Goal: Communication & Community: Answer question/provide support

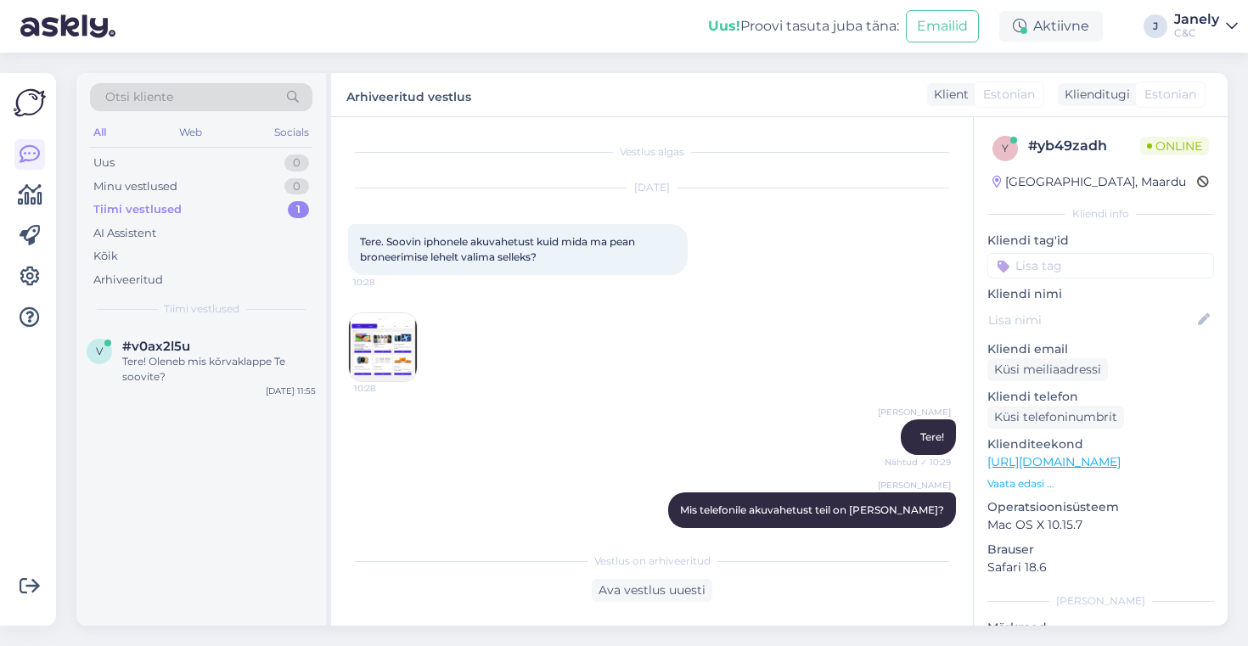
scroll to position [1824, 0]
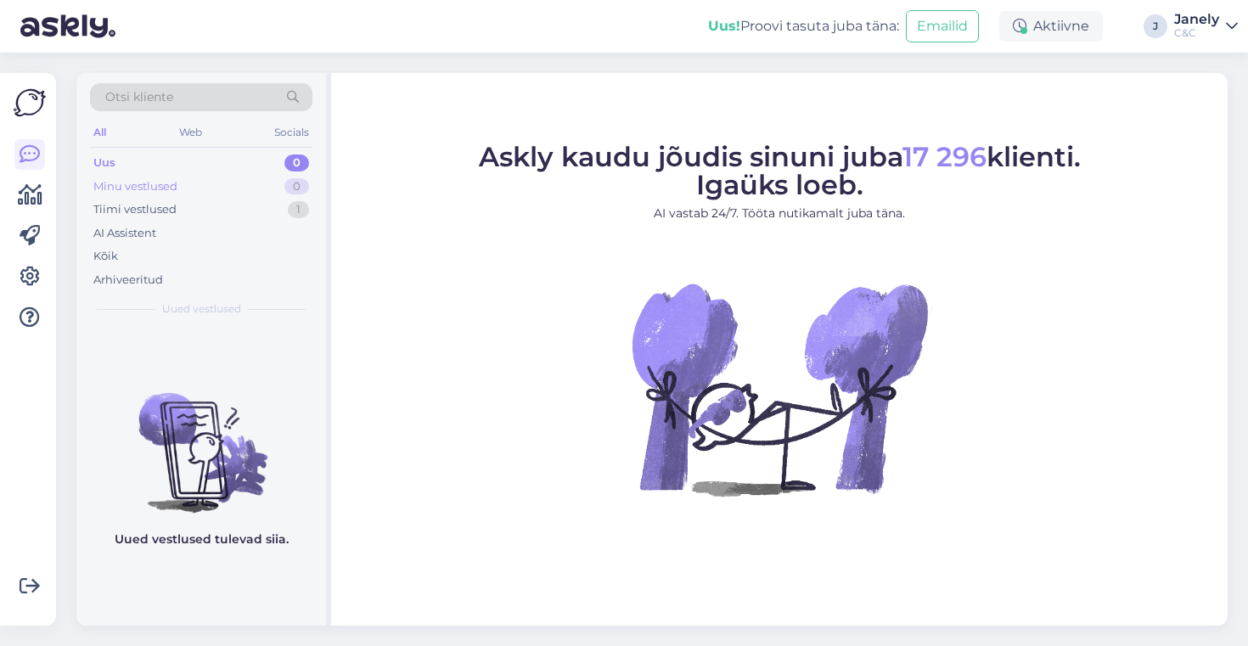
click at [237, 195] on div "Minu vestlused 0" at bounding box center [201, 187] width 222 height 24
click at [231, 204] on div "Tiimi vestlused 1" at bounding box center [201, 210] width 222 height 24
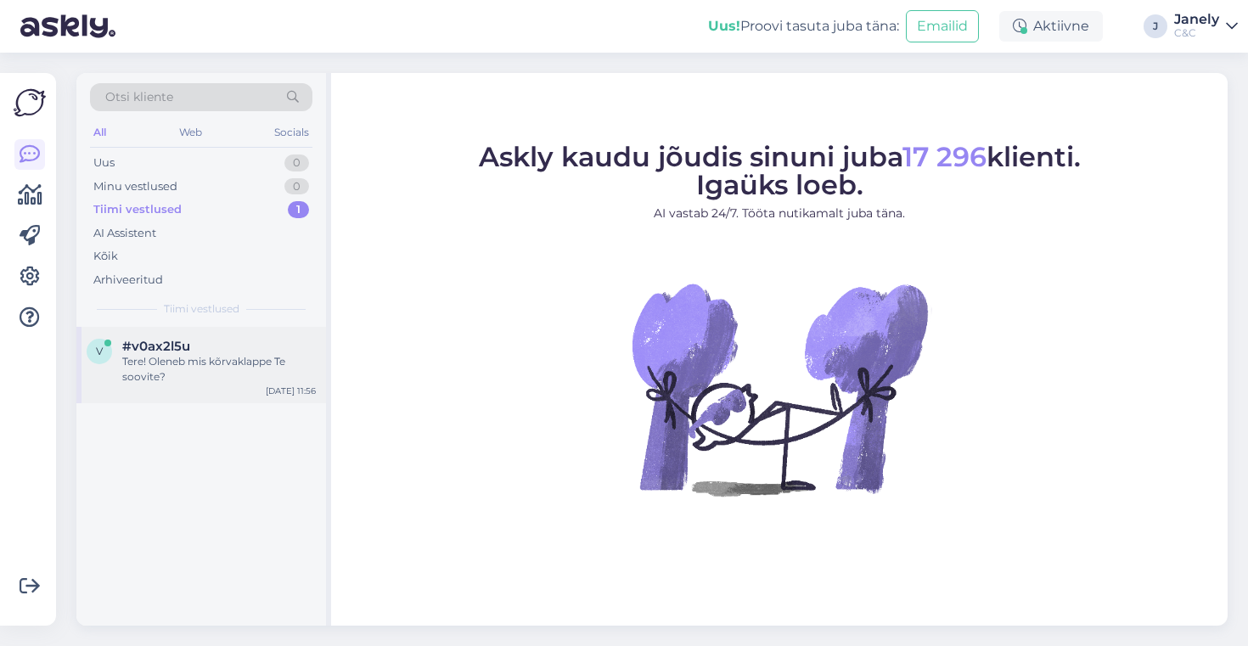
click at [228, 358] on div "Tere! Oleneb mis kõrvaklappe Te soovite?" at bounding box center [219, 369] width 194 height 31
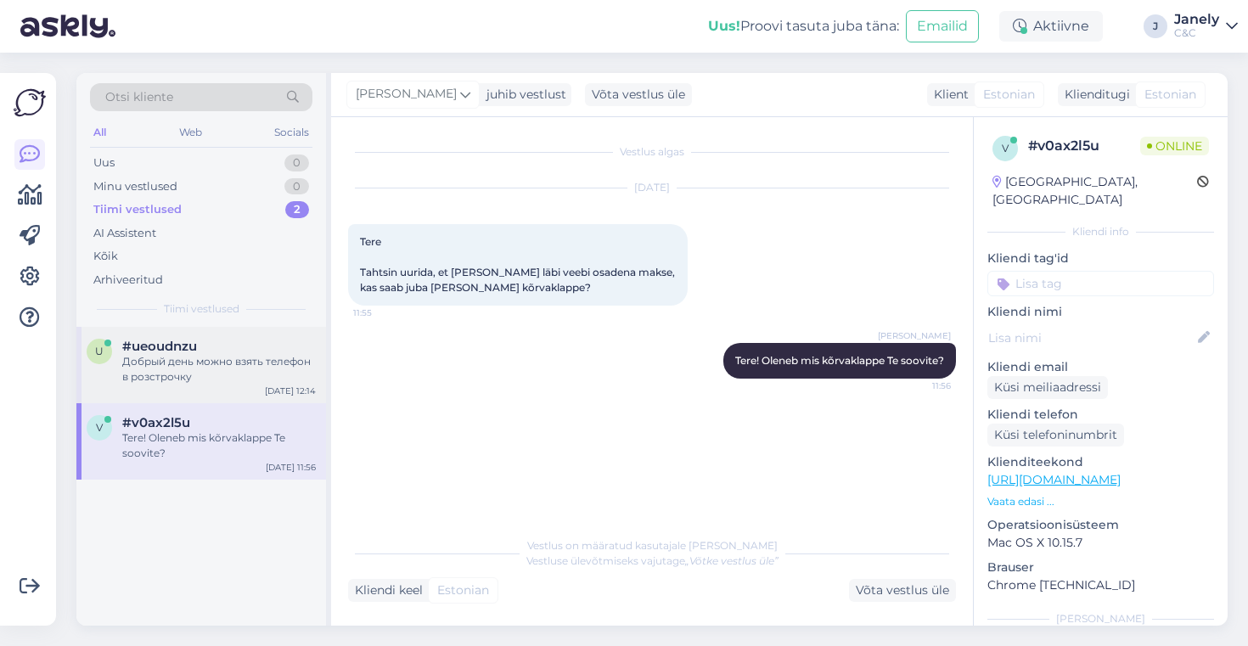
click at [244, 392] on div "u #ueoudnzu Добрый день можно взять телефон в розстрочку [DATE] 12:14" at bounding box center [201, 365] width 250 height 76
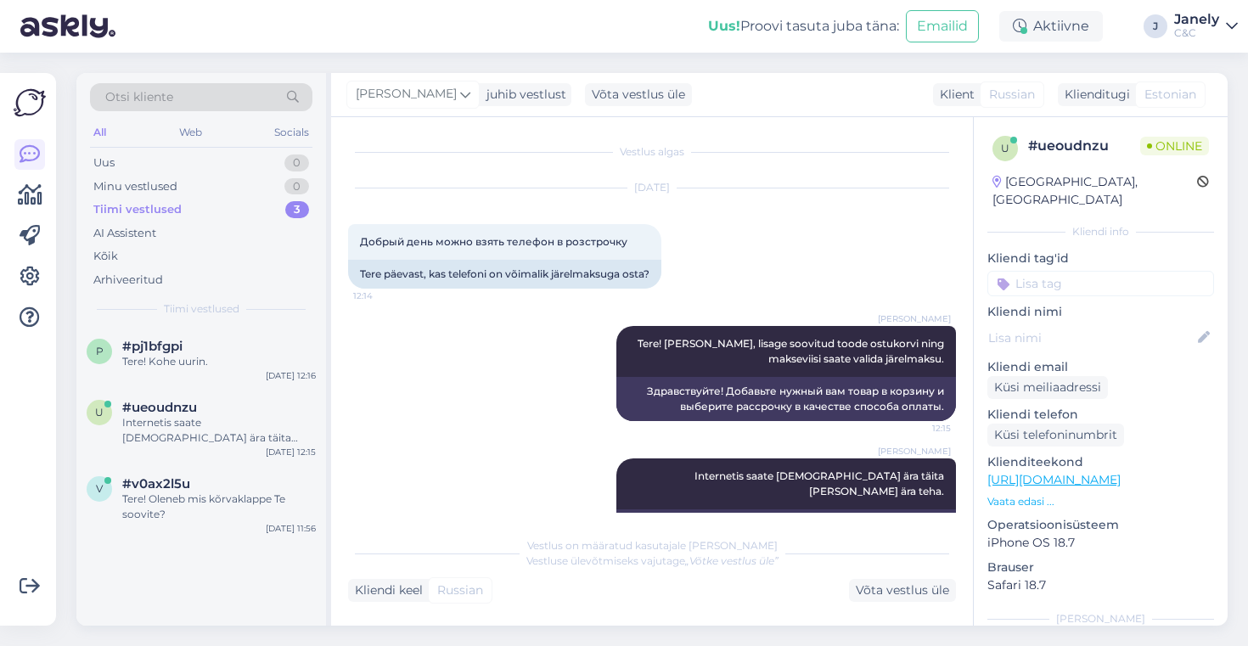
scroll to position [29, 0]
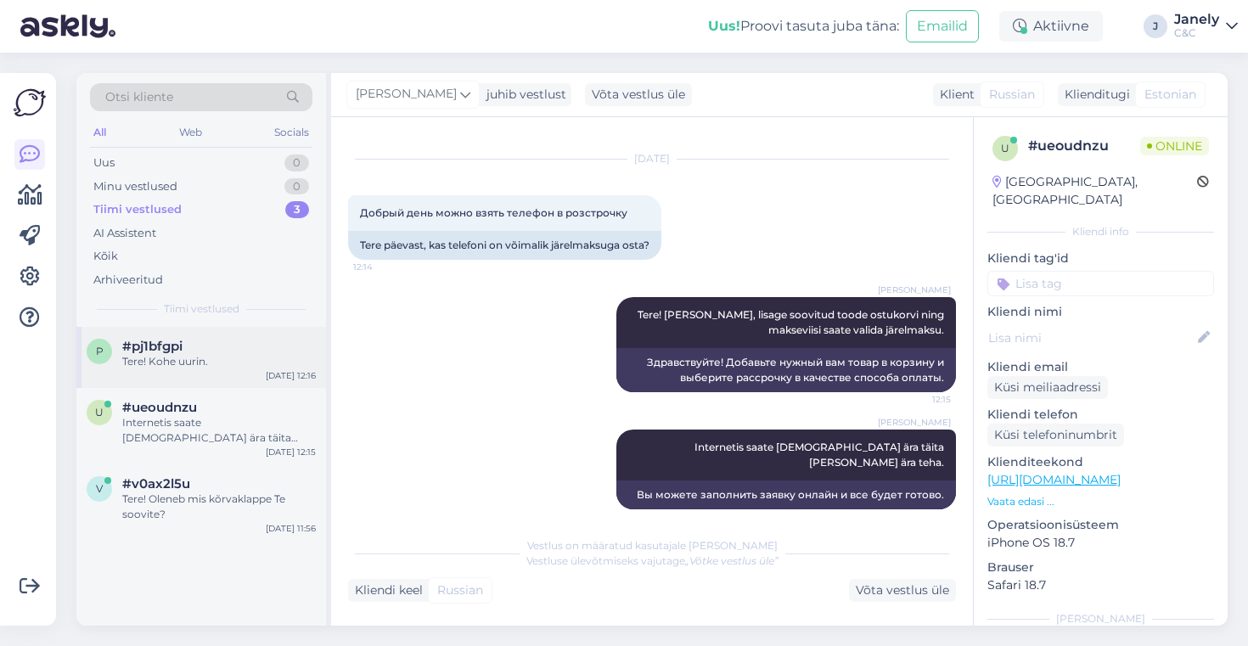
click at [263, 363] on div "Tere! Kohe uurin." at bounding box center [219, 361] width 194 height 15
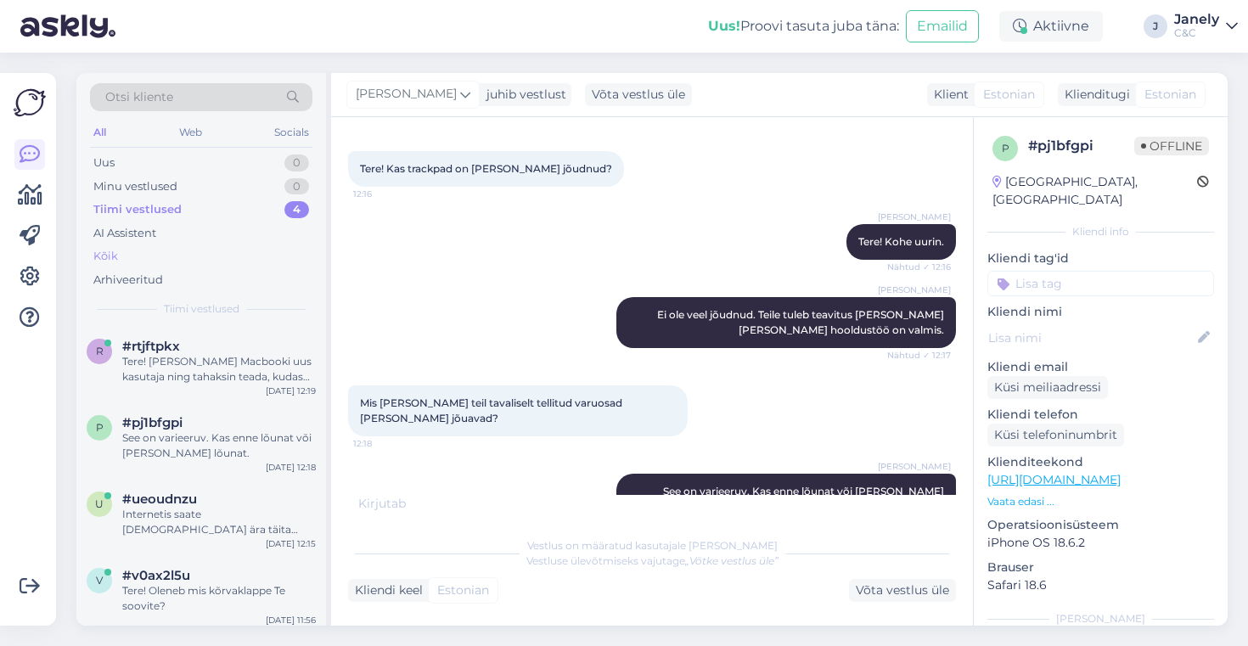
scroll to position [936, 0]
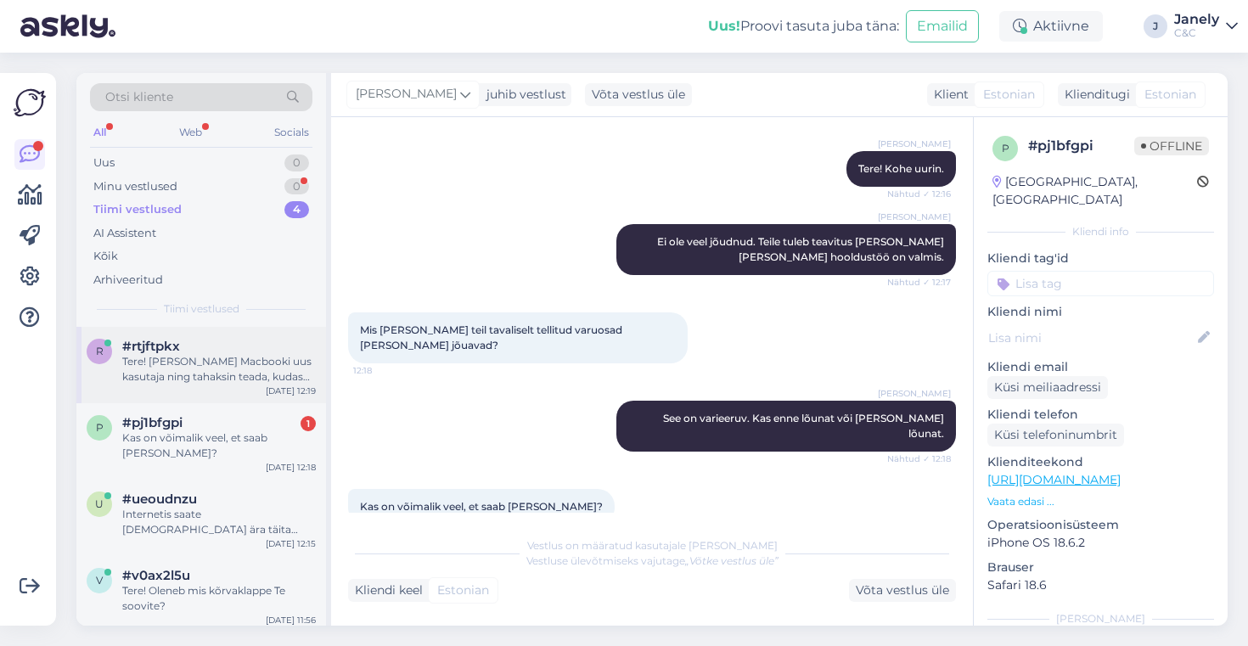
click at [141, 385] on div "r #rtjftpkx Tere! Olen Macbooki uus kasutaja ning tahaksin teada, kudas saaks t…" at bounding box center [201, 365] width 250 height 76
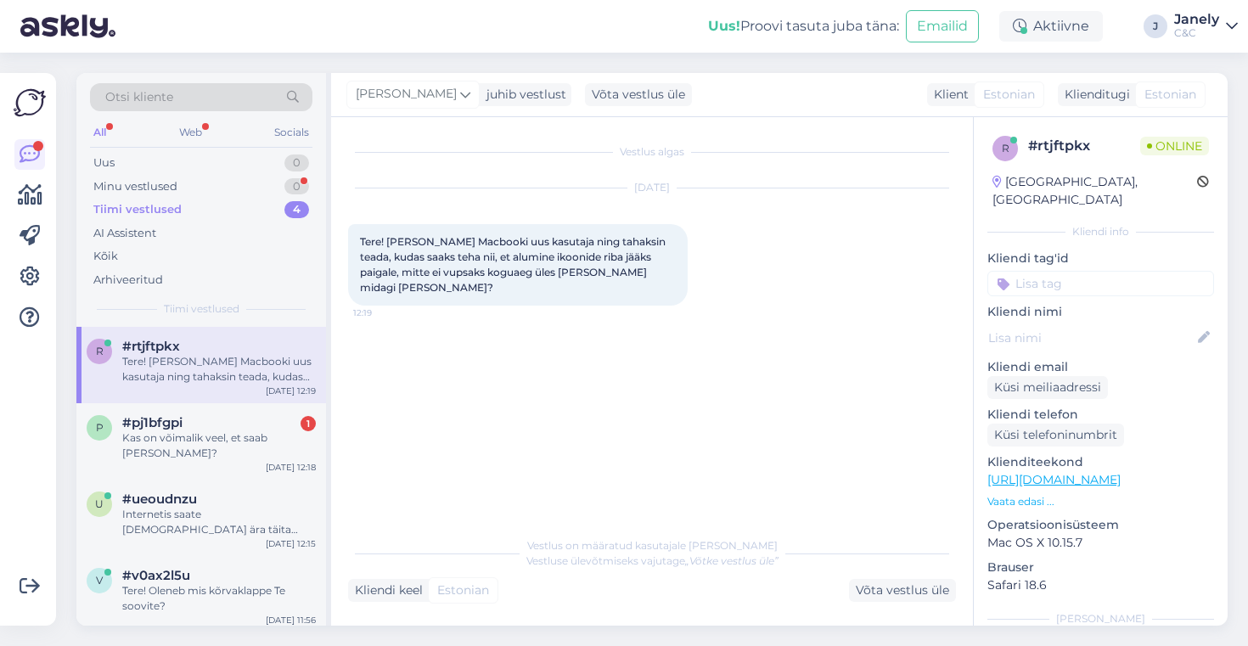
scroll to position [0, 0]
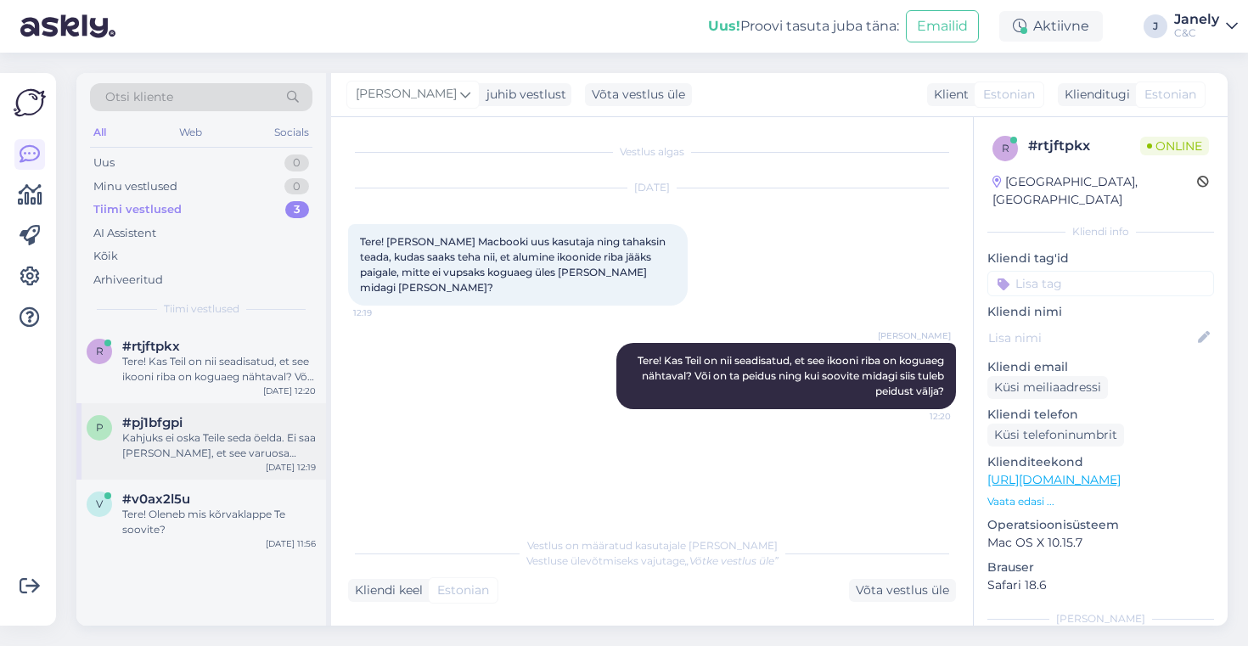
click at [169, 419] on span "#pj1bfgpi" at bounding box center [152, 422] width 60 height 15
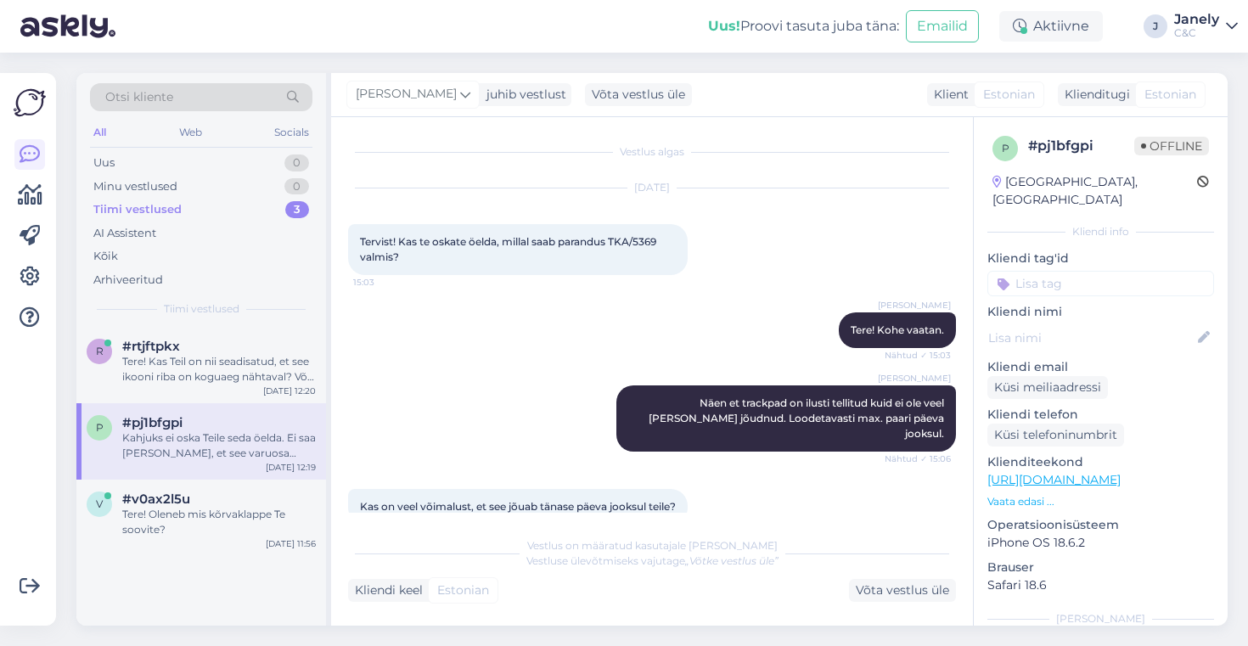
scroll to position [1024, 0]
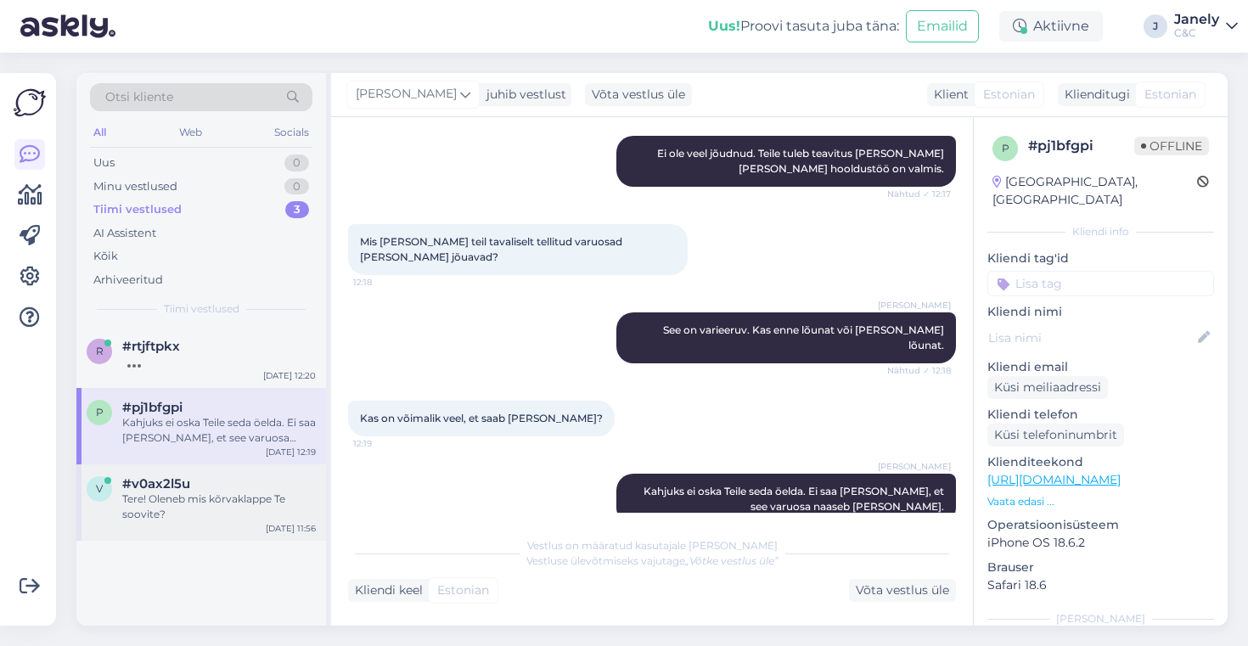
click at [77, 491] on div "v #v0ax2l5u Tere! Oleneb mis kõrvaklappe Te soovite? Oct 1 11:56" at bounding box center [201, 502] width 250 height 76
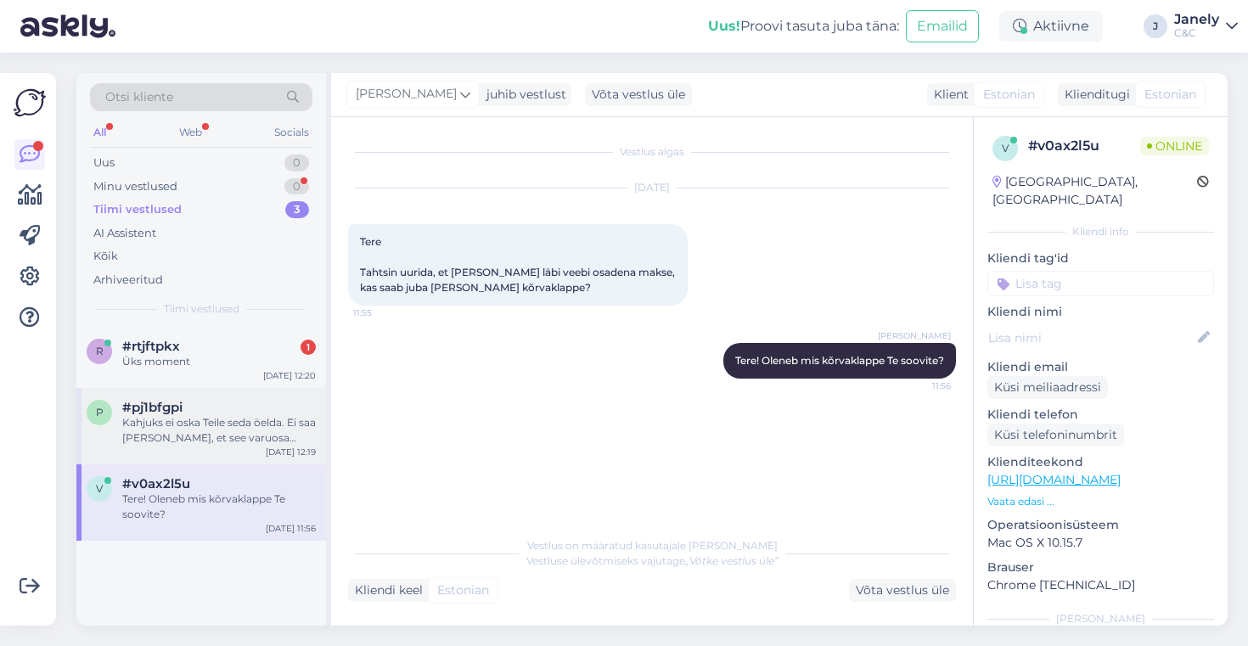
click at [227, 437] on div "Kahjuks ei oska Teile seda öelda. Ei saa kindel olla, et see varuosa naaseb tän…" at bounding box center [219, 430] width 194 height 31
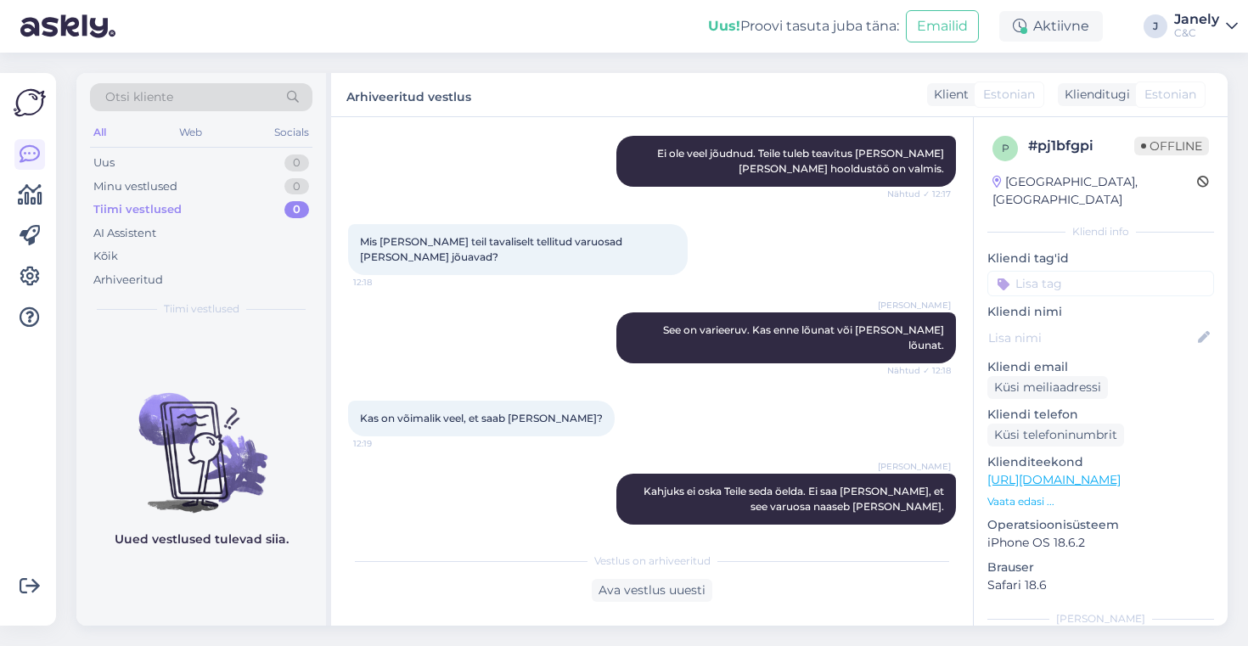
scroll to position [1009, 0]
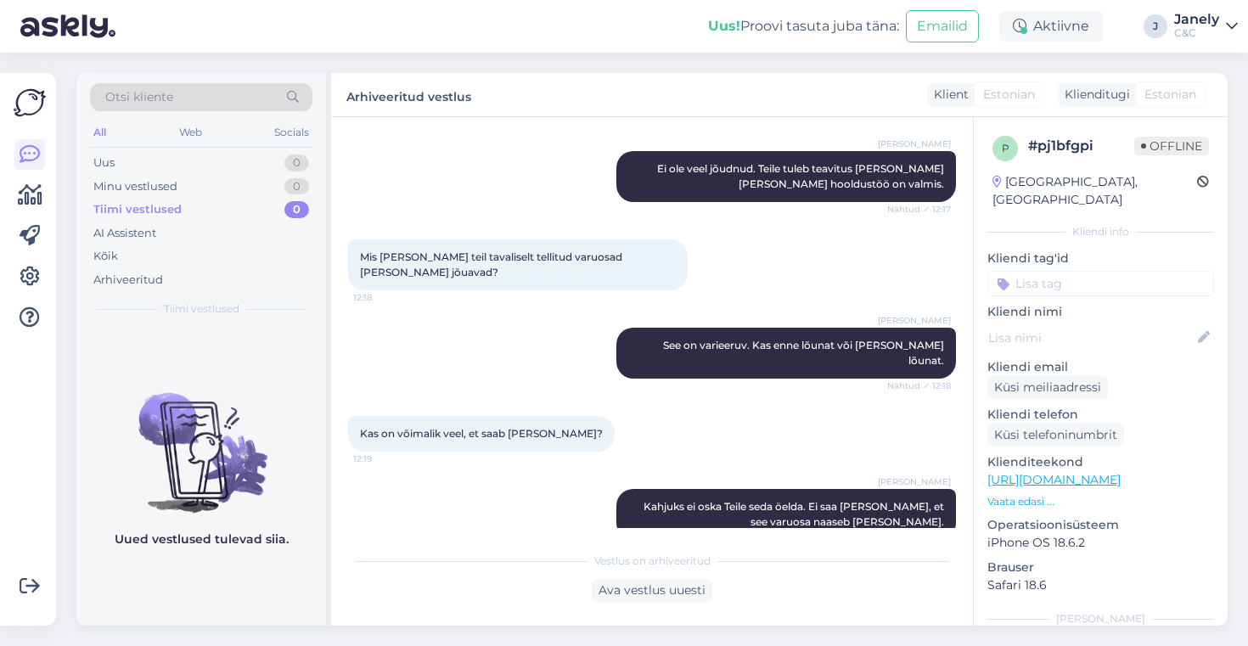
click at [226, 149] on div "Otsi kliente All Web Socials Uus 0 Minu vestlused 0 Tiimi vestlused 0 AI Assist…" at bounding box center [201, 200] width 250 height 254
click at [235, 181] on div "Minu vestlused 0" at bounding box center [201, 187] width 222 height 24
click at [197, 149] on div "Otsi kliente All Web Socials Uus 0 Minu vestlused 0 Tiimi vestlused 0 AI Assist…" at bounding box center [201, 200] width 250 height 254
click at [47, 199] on div "Võimalused Veendu, et Askly loob sulle väärtust. Sulge Ühenda FB ja IG sõnumid …" at bounding box center [28, 349] width 56 height 553
click at [25, 199] on icon at bounding box center [30, 195] width 25 height 20
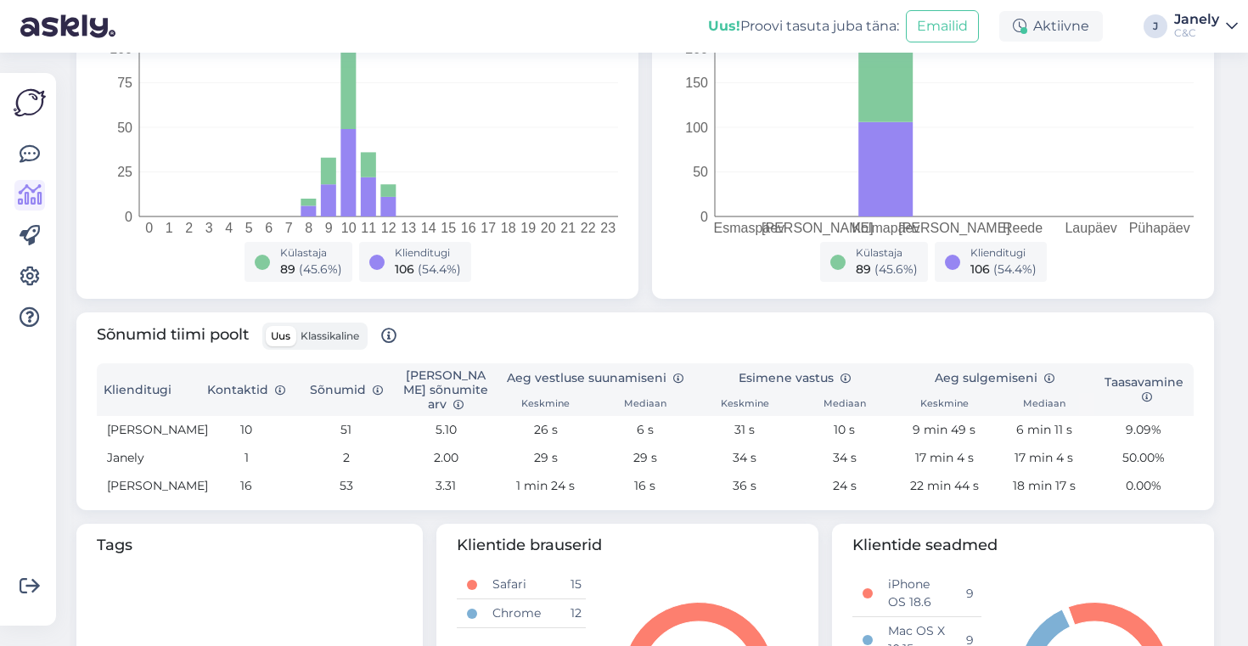
scroll to position [335, 0]
click at [31, 109] on img at bounding box center [30, 103] width 32 height 32
click at [29, 160] on icon at bounding box center [30, 154] width 20 height 20
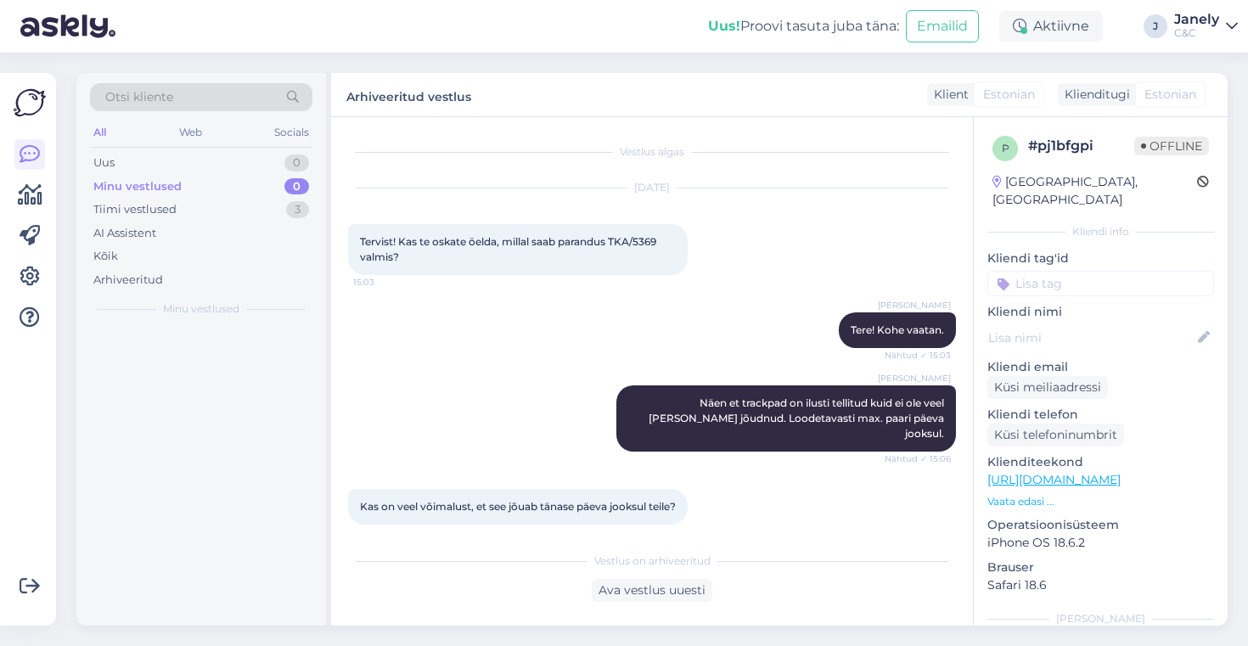
scroll to position [1009, 0]
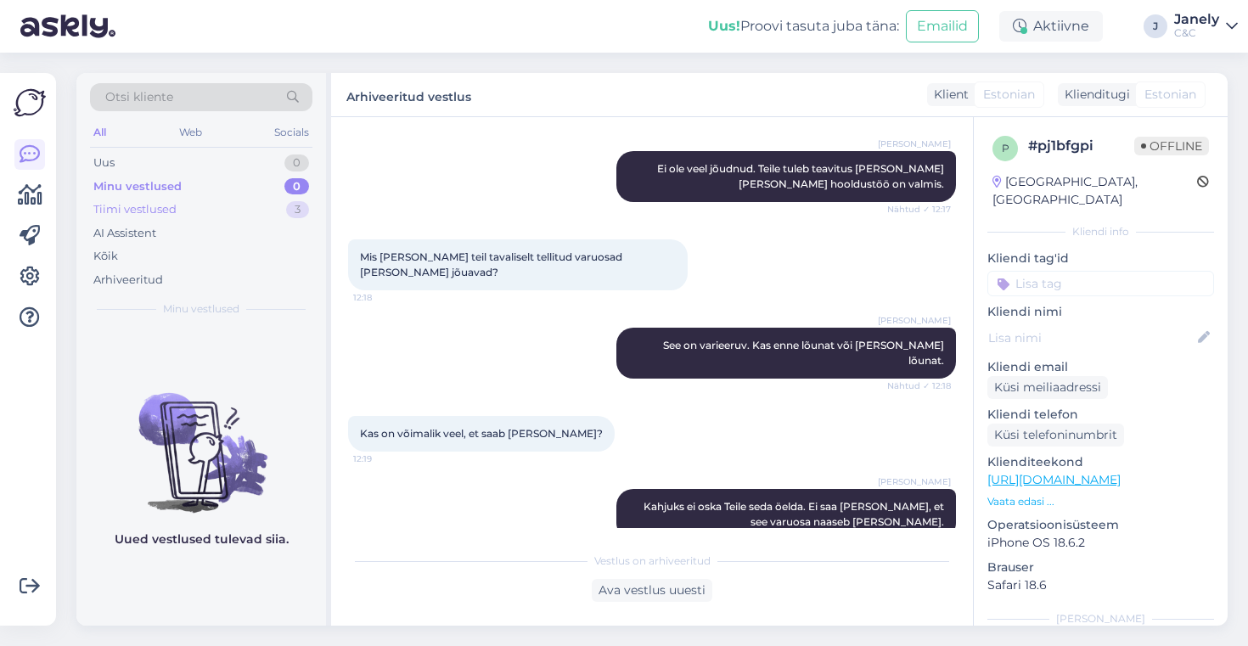
click at [266, 208] on div "Tiimi vestlused 3" at bounding box center [201, 210] width 222 height 24
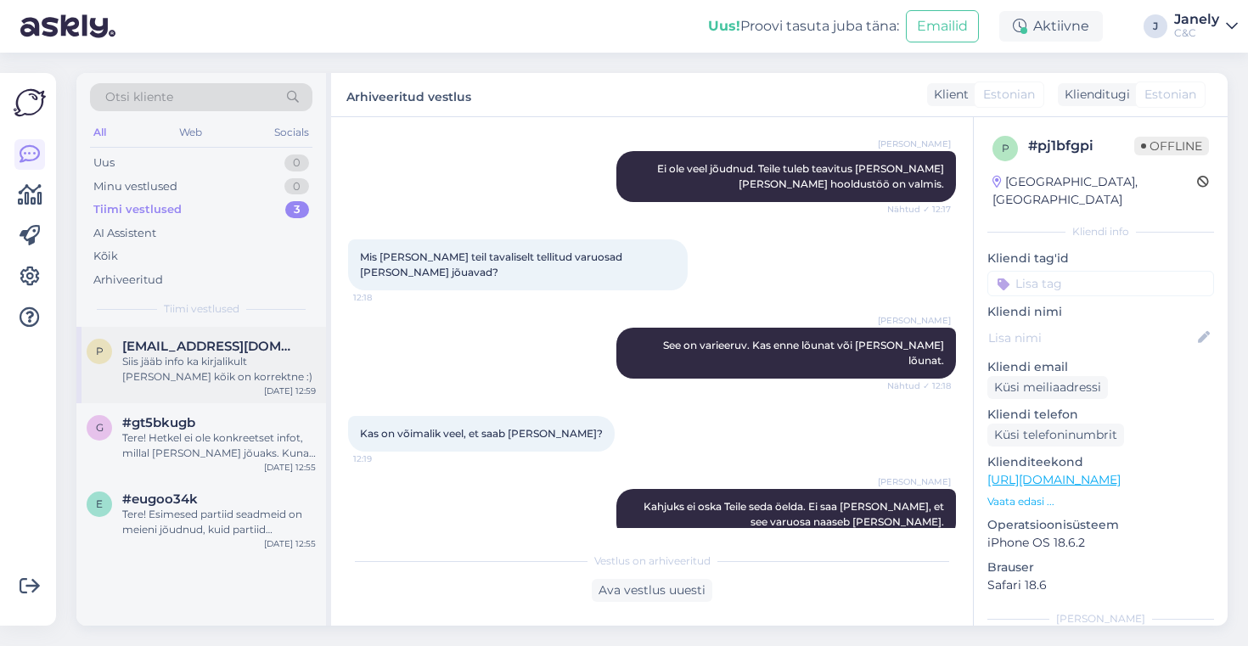
click at [228, 342] on span "Pandrej@mail.ru" at bounding box center [210, 346] width 177 height 15
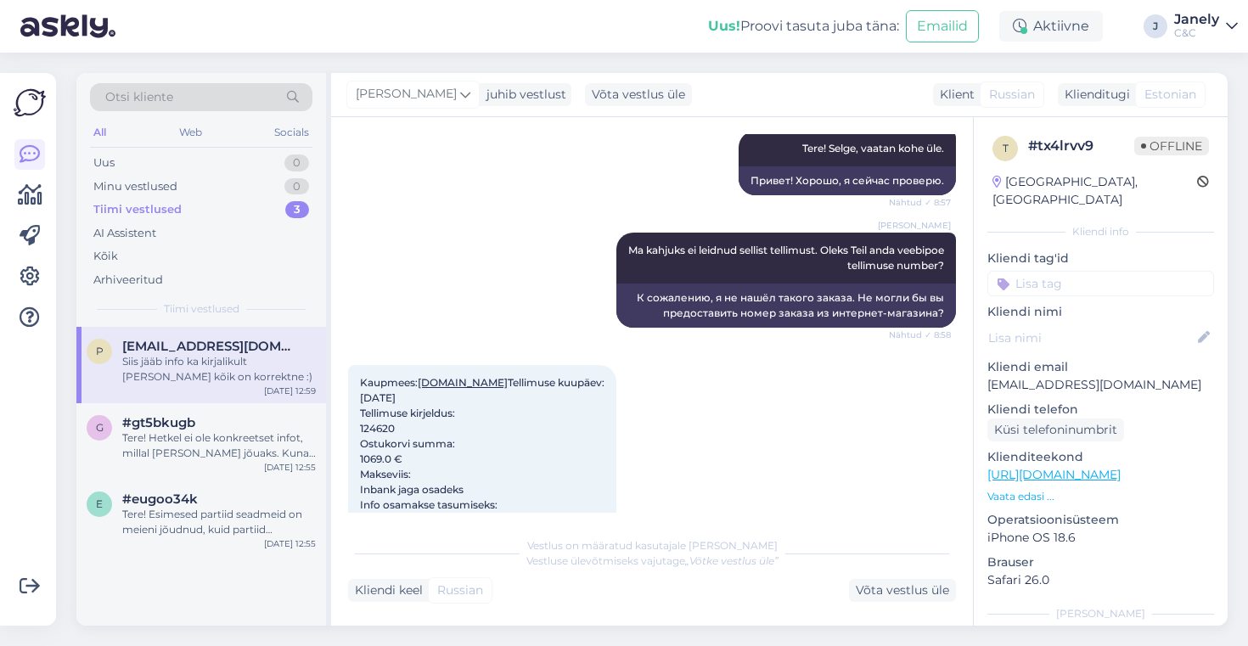
scroll to position [275, 0]
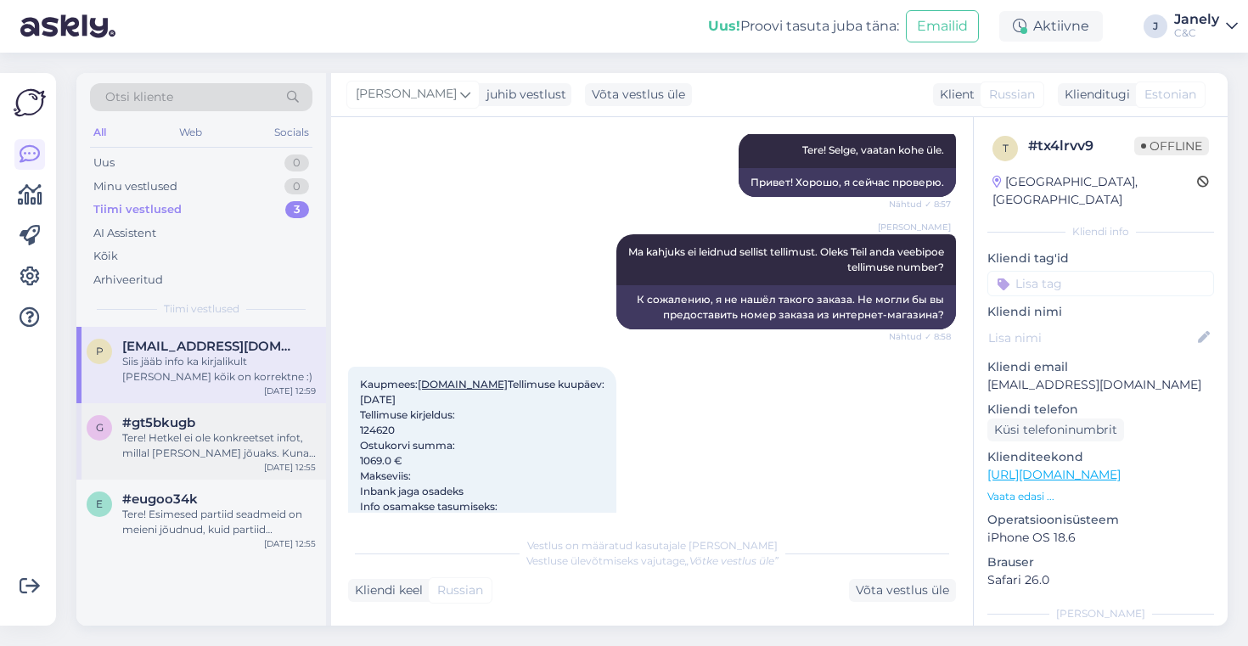
click at [251, 442] on div "Tere! Hetkel ei ole konkreetset infot, millal toode kohale jõuaks. Kuna eeltell…" at bounding box center [219, 445] width 194 height 31
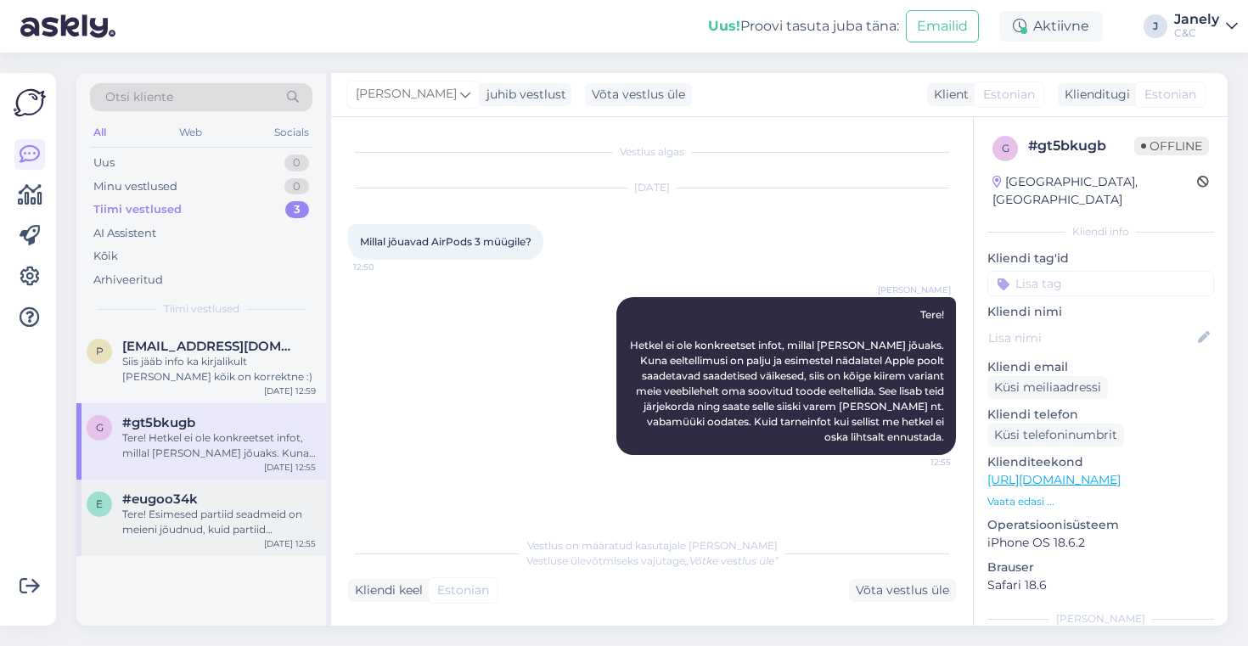
click at [256, 517] on div "Tere! Esimesed partiid seadmeid on meieni jõudnud, kuid partiid sisaldavad endi…" at bounding box center [219, 522] width 194 height 31
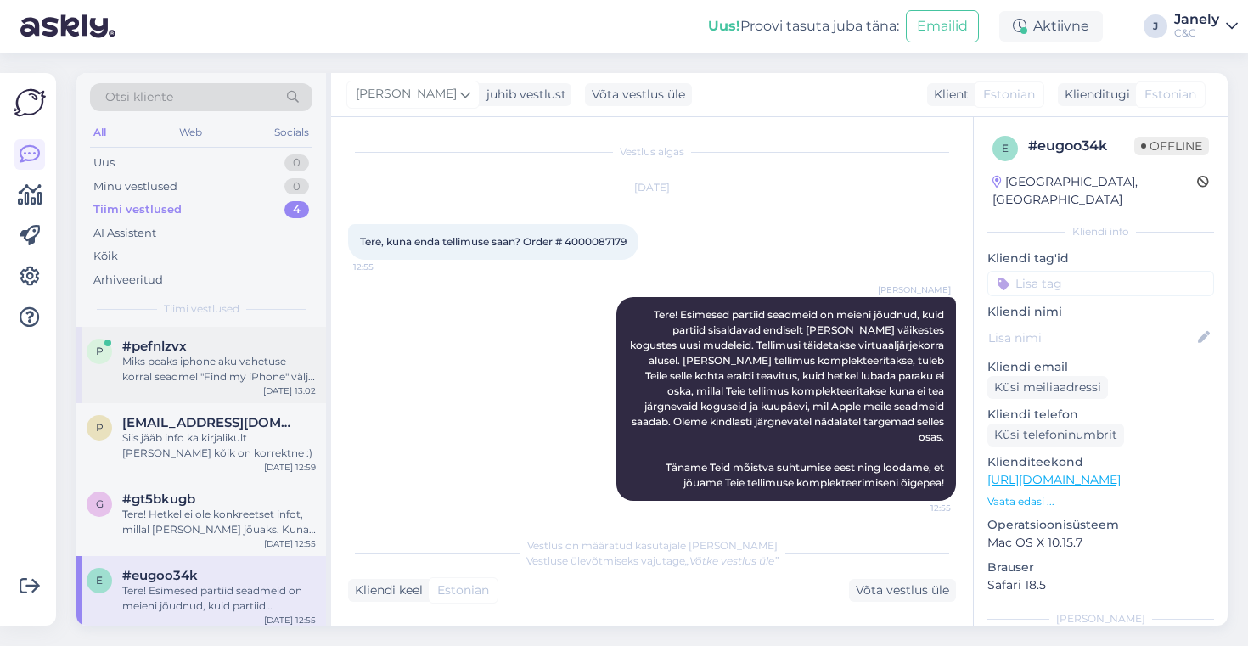
click at [218, 379] on div "Miks peaks iphone aku vahetuse korral seadmel "Find my iPhone" välja lülitama?" at bounding box center [219, 369] width 194 height 31
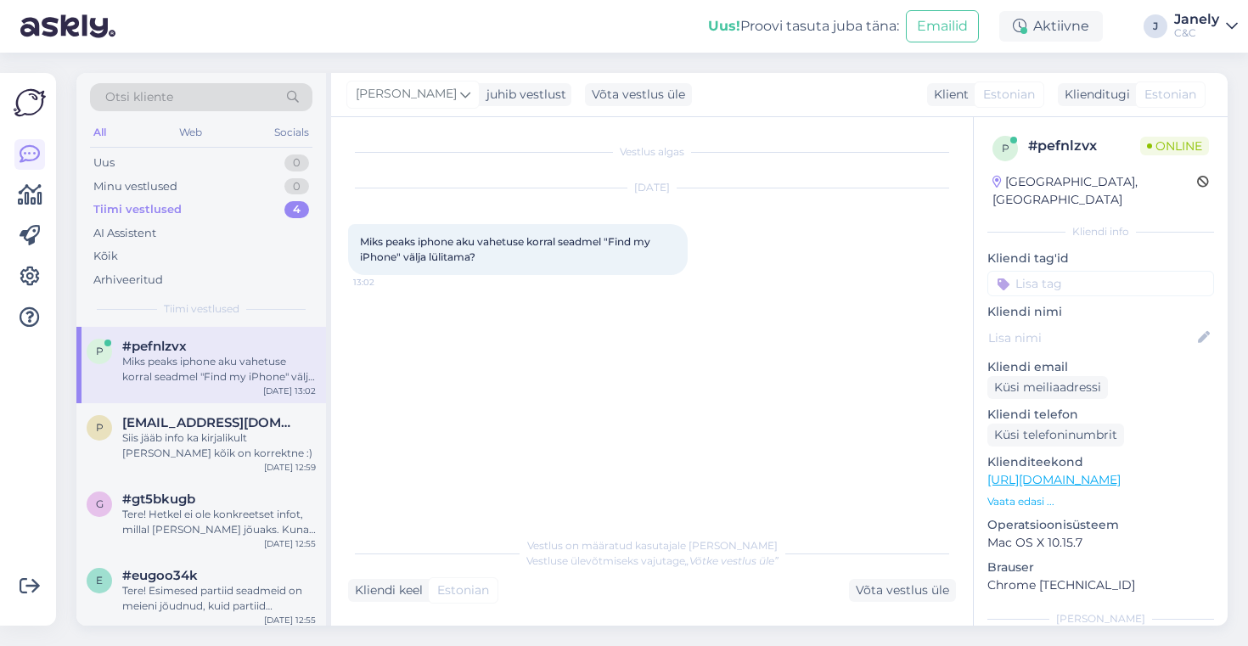
click at [294, 58] on div "Otsi kliente All Web Socials Uus 0 Minu vestlused 0 Tiimi vestlused 4 AI Assist…" at bounding box center [657, 350] width 1182 height 594
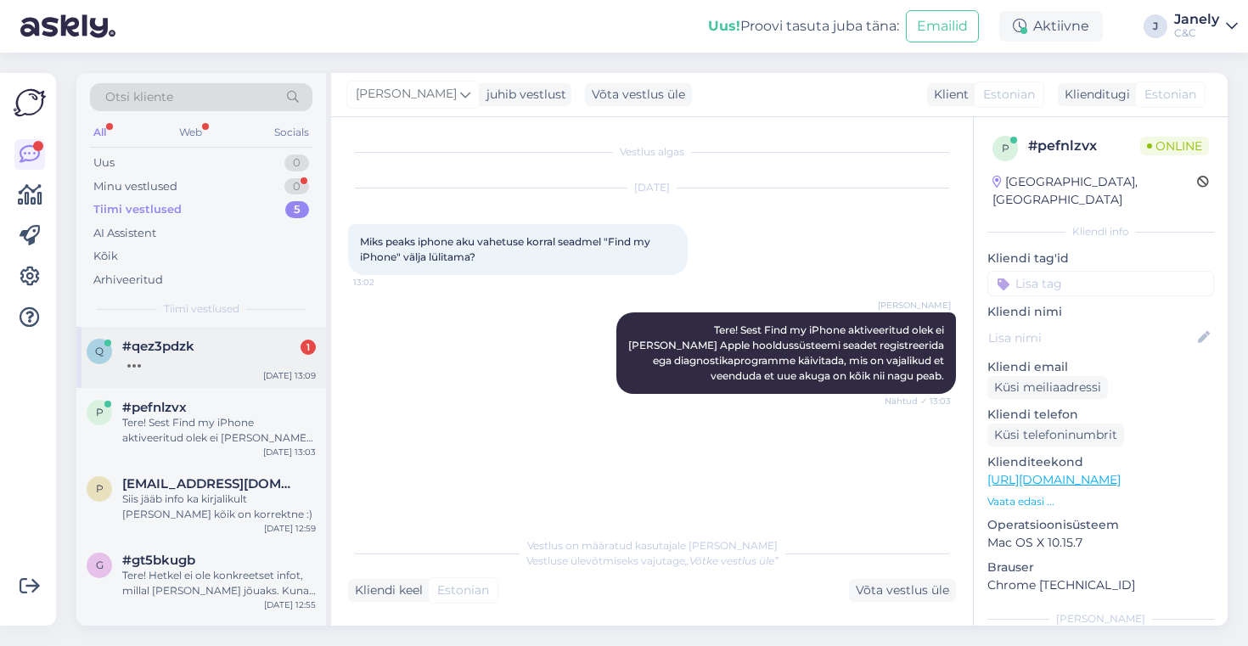
click at [263, 357] on div at bounding box center [219, 361] width 194 height 15
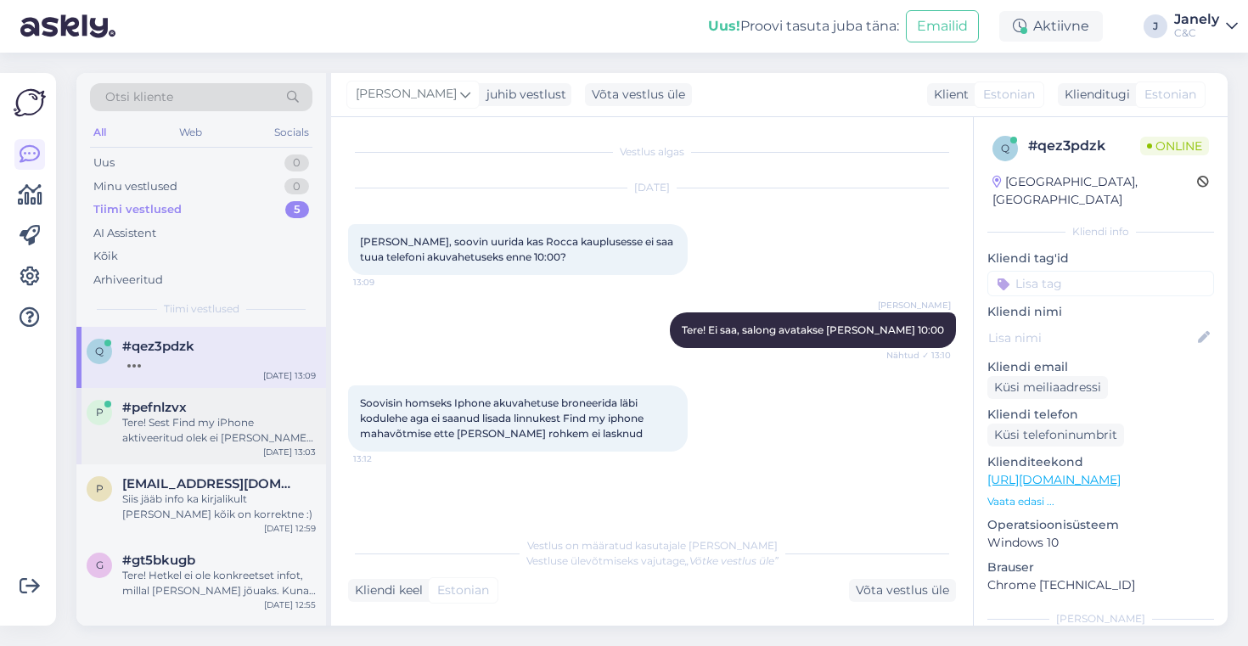
scroll to position [31, 0]
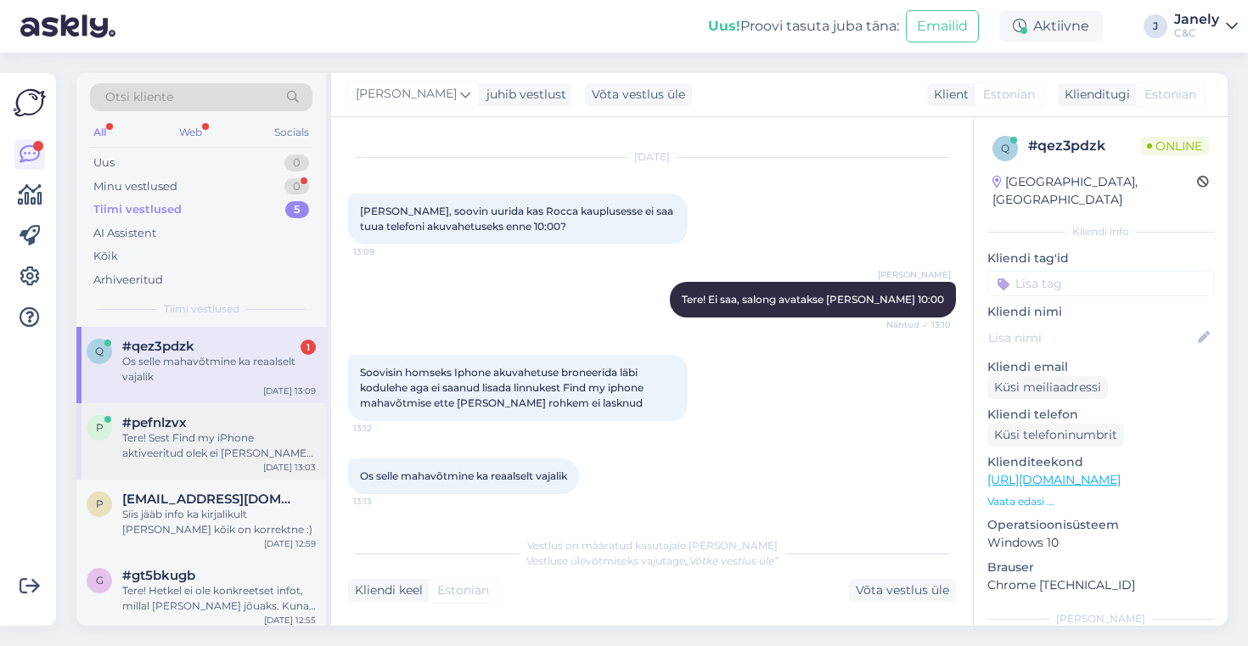
click at [307, 432] on div "Tere! Sest Find my iPhone aktiveeritud olek ei luba meil Apple hooldussüsteemi …" at bounding box center [219, 445] width 194 height 31
